Goal: Check status: Check status

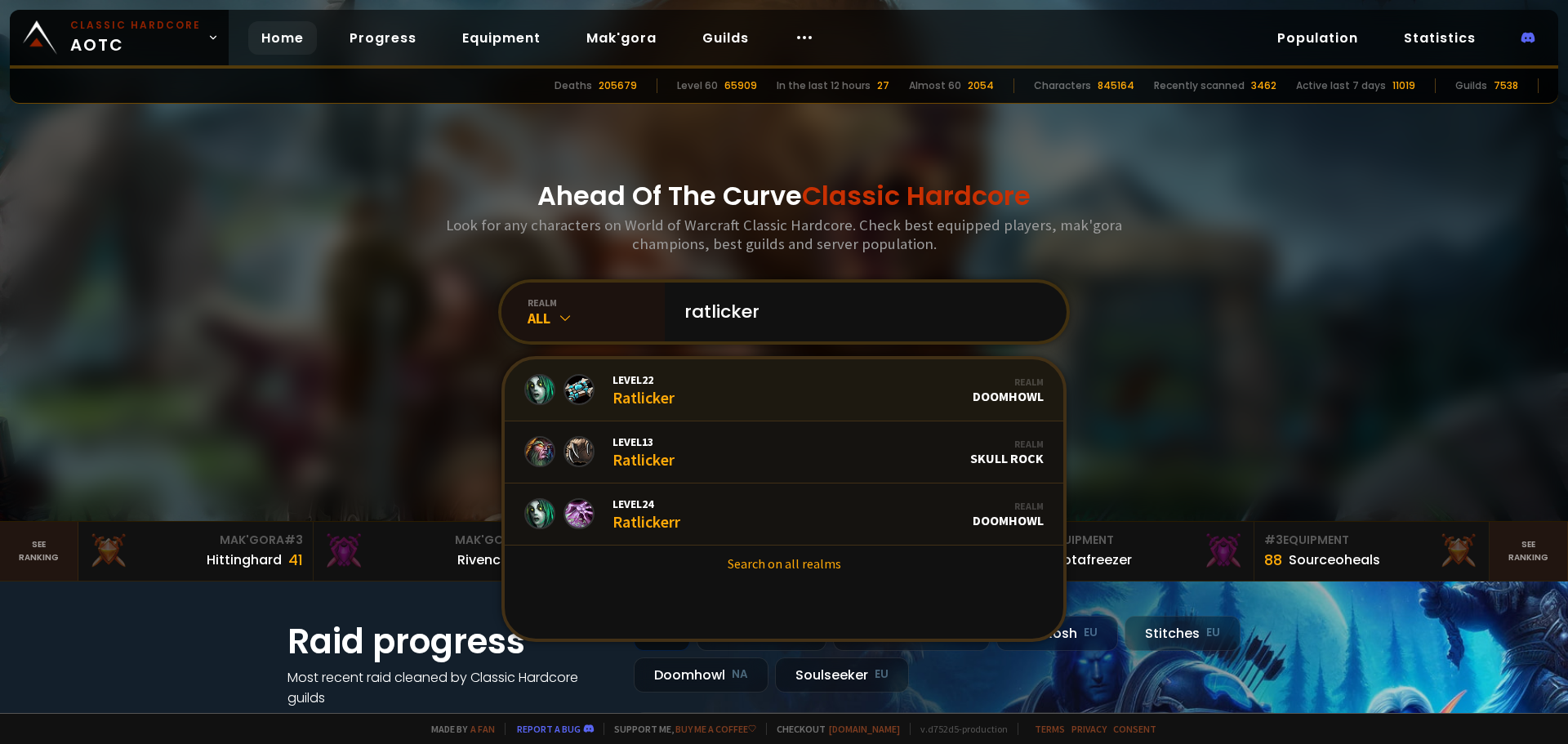
type input "ratlicker"
click at [747, 382] on link "Level 22 Ratlicker Realm Doomhowl" at bounding box center [784, 390] width 558 height 62
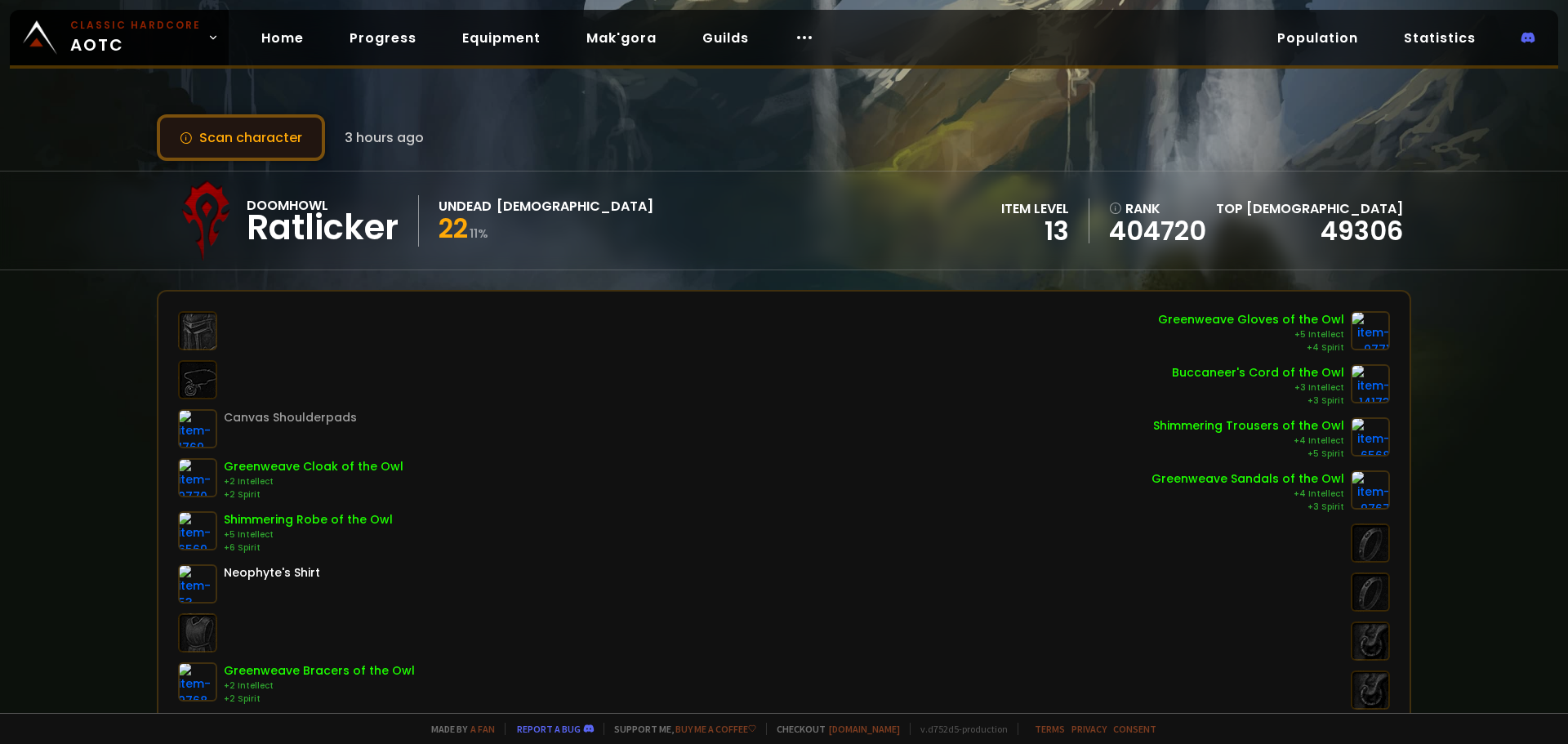
click at [229, 130] on button "Scan character" at bounding box center [241, 138] width 168 height 46
